Goal: Task Accomplishment & Management: Use online tool/utility

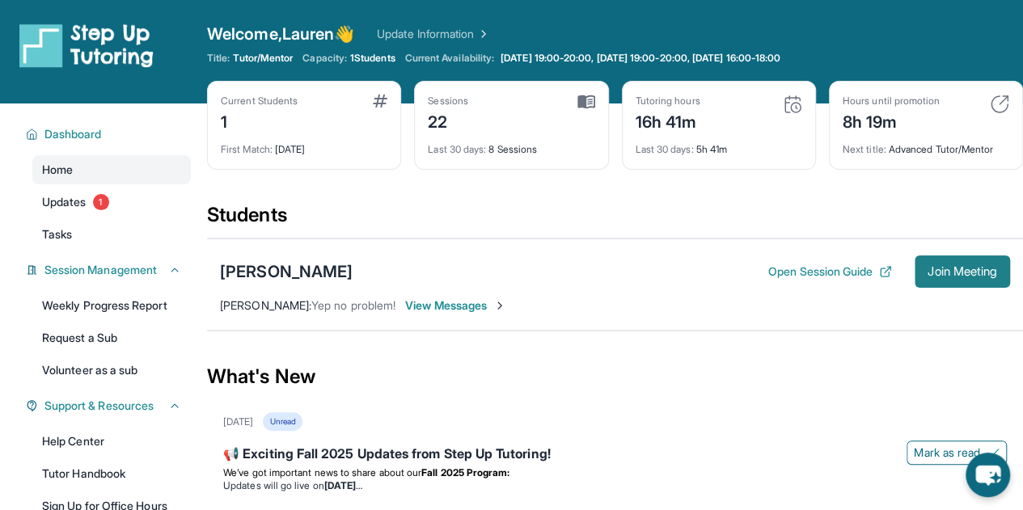
click at [934, 267] on span "Join Meeting" at bounding box center [962, 272] width 70 height 10
